Goal: Information Seeking & Learning: Learn about a topic

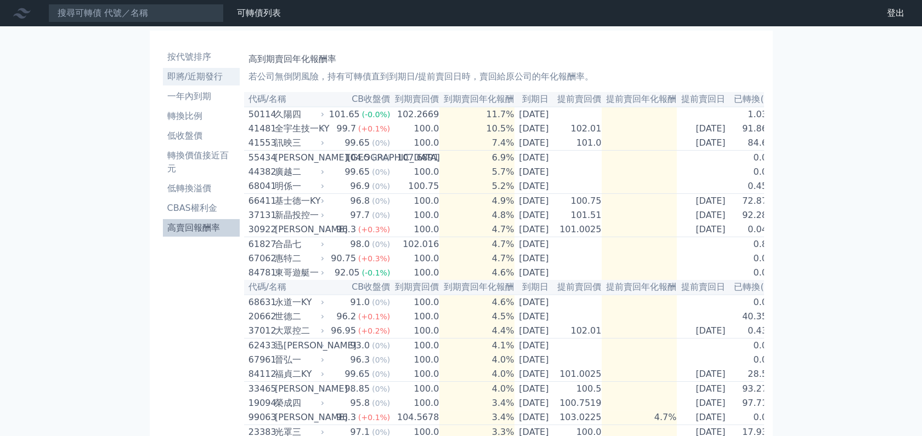
click at [202, 75] on li "即將/近期發行" at bounding box center [201, 76] width 77 height 13
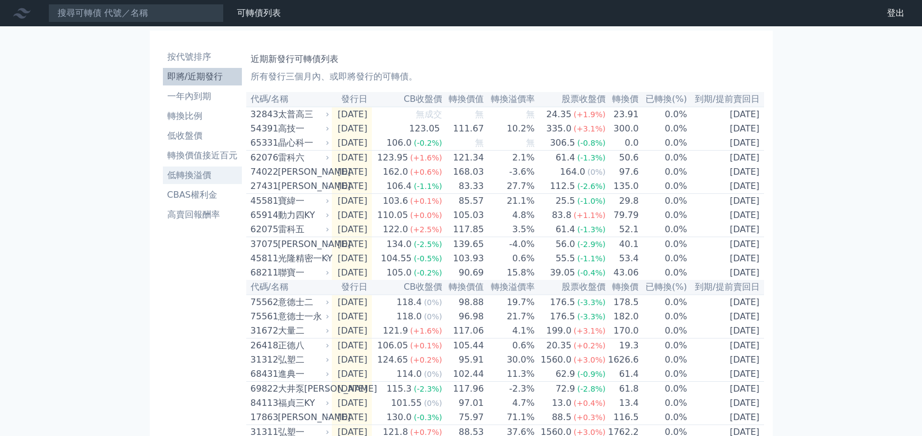
click at [197, 177] on li "低轉換溢價" at bounding box center [202, 175] width 79 height 13
